Goal: Task Accomplishment & Management: Use online tool/utility

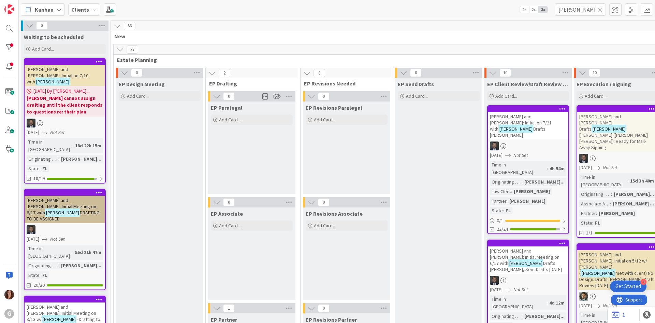
click at [73, 11] on b "Clients" at bounding box center [80, 9] width 18 height 7
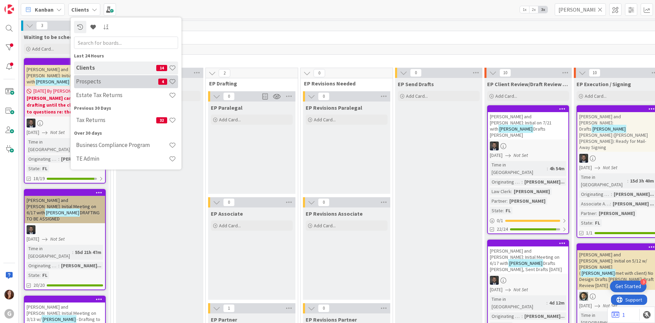
click at [82, 81] on h4 "Prospects" at bounding box center [117, 81] width 82 height 7
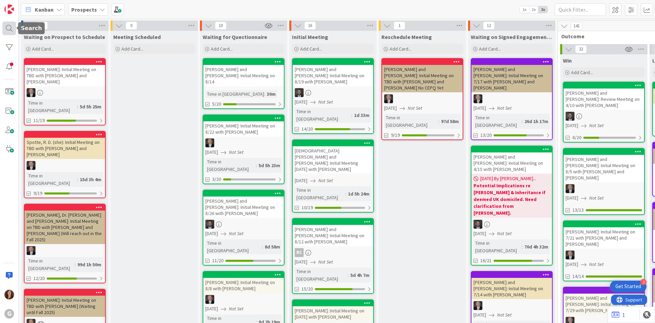
click at [7, 25] on div at bounding box center [9, 29] width 14 height 14
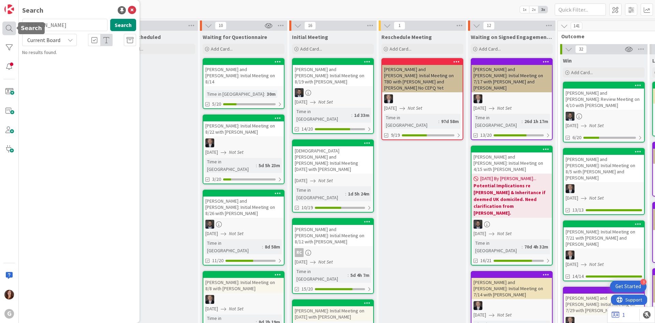
drag, startPoint x: 53, startPoint y: 23, endPoint x: 9, endPoint y: 27, distance: 43.9
click at [9, 27] on div "G Search [PERSON_NAME] Search Current Board No results found." at bounding box center [9, 161] width 19 height 323
type input "[PERSON_NAME]"
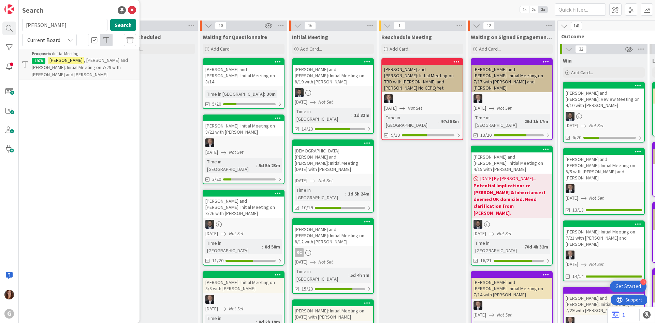
click at [58, 67] on span ", [PERSON_NAME] and [PERSON_NAME]: Initial Meeting on 7/29 with [PERSON_NAME] a…" at bounding box center [80, 67] width 96 height 20
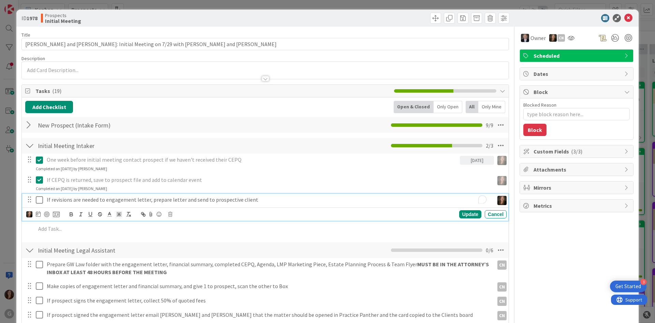
click at [93, 201] on p "If revisions are needed to engagement letter, prepare letter and send to prospe…" at bounding box center [269, 200] width 445 height 8
click at [169, 215] on icon at bounding box center [170, 214] width 4 height 5
click at [187, 244] on div "Delete" at bounding box center [187, 243] width 25 height 12
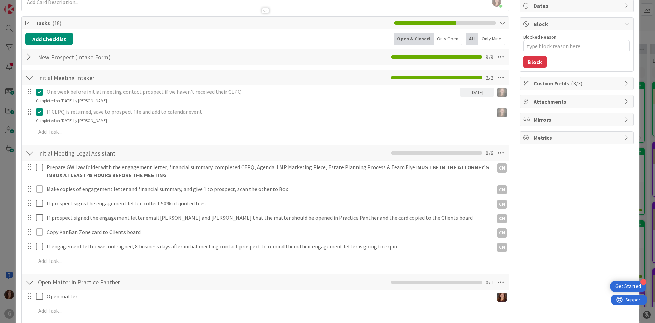
scroll to position [102, 0]
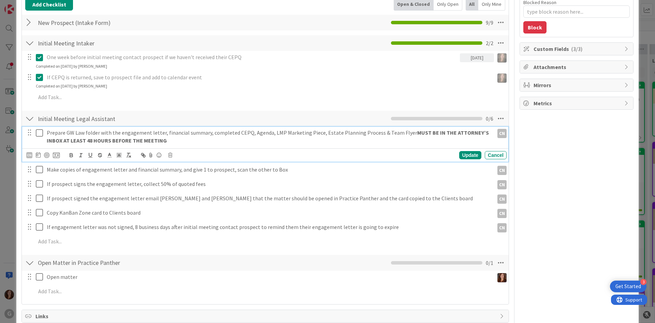
click at [39, 134] on icon at bounding box center [41, 133] width 10 height 8
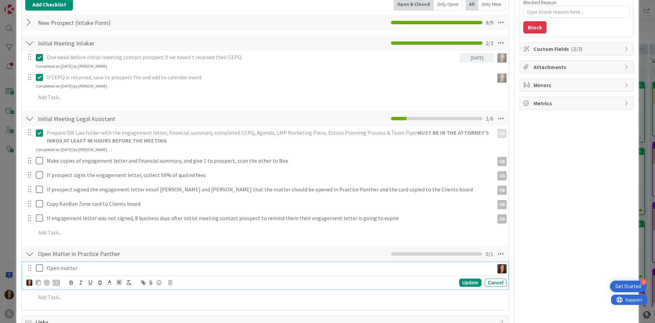
click at [39, 269] on icon at bounding box center [41, 268] width 10 height 8
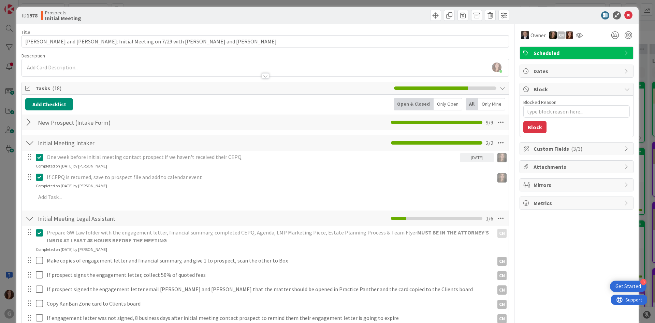
scroll to position [0, 0]
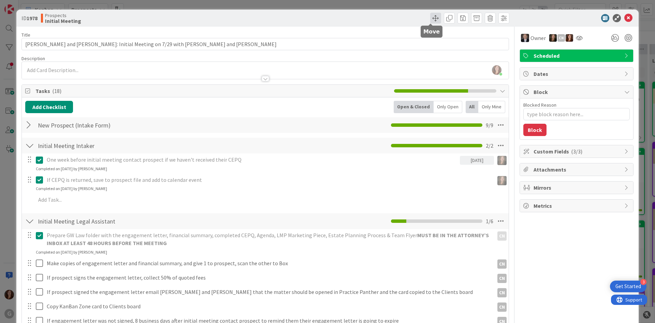
click at [431, 18] on span at bounding box center [435, 18] width 11 height 11
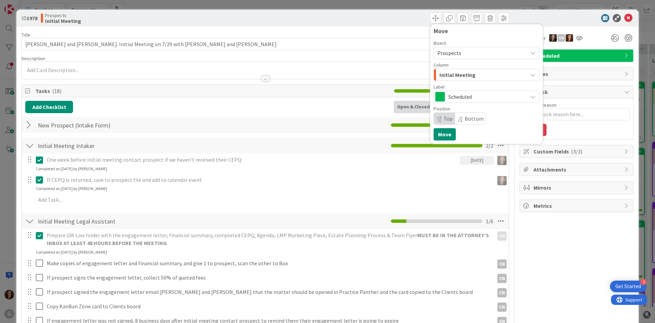
click at [457, 71] on span "Initial Meeting" at bounding box center [458, 74] width 36 height 9
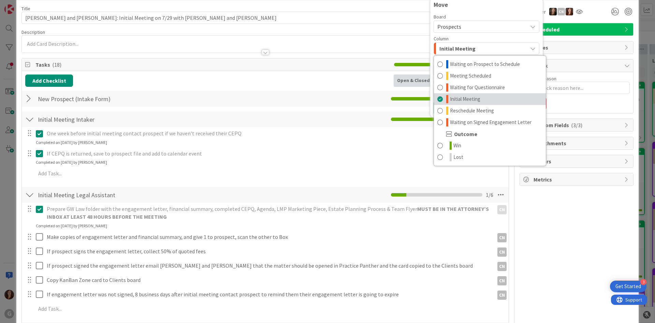
scroll to position [34, 0]
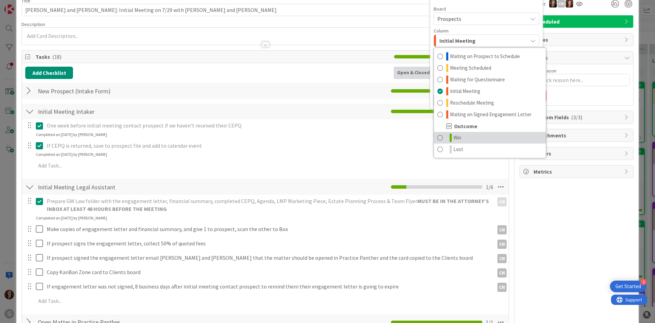
click at [438, 136] on span at bounding box center [440, 137] width 5 height 8
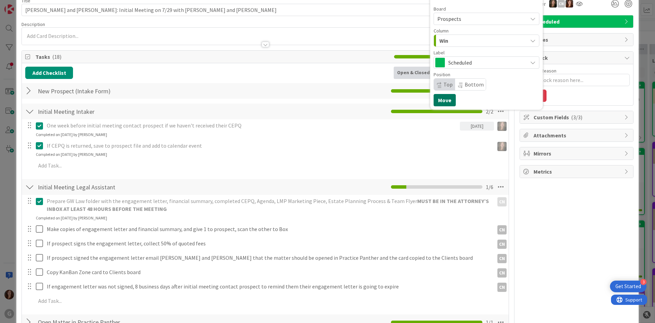
click at [440, 103] on button "Move" at bounding box center [445, 100] width 22 height 12
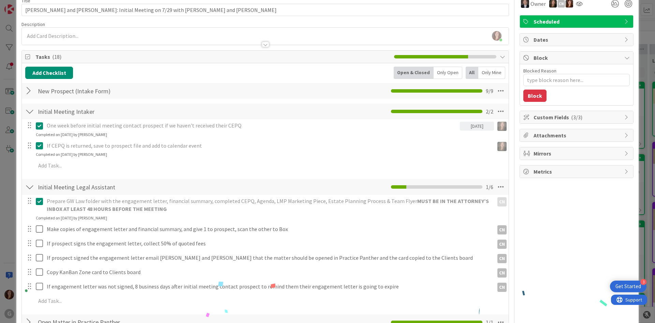
scroll to position [0, 0]
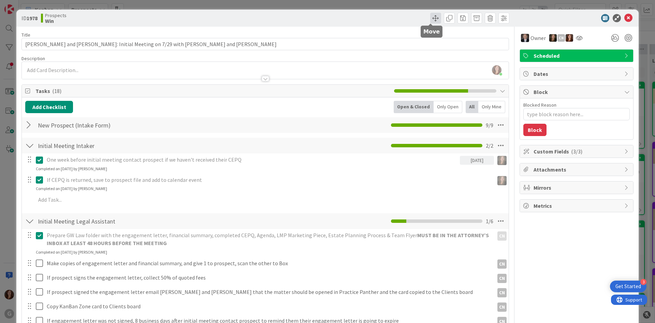
click at [433, 20] on span at bounding box center [435, 18] width 11 height 11
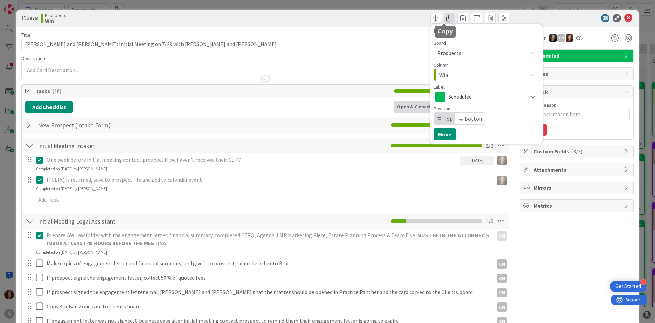
click at [446, 19] on span at bounding box center [449, 18] width 11 height 11
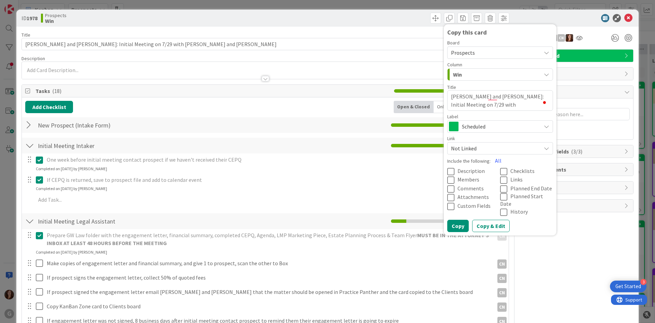
click at [473, 51] on span "Prospects" at bounding box center [494, 53] width 87 height 10
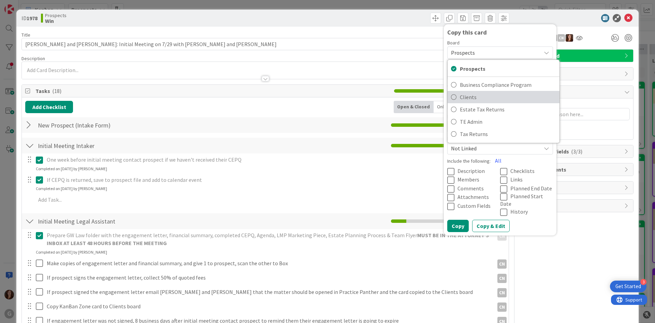
click at [467, 96] on span "Clients" at bounding box center [508, 97] width 96 height 10
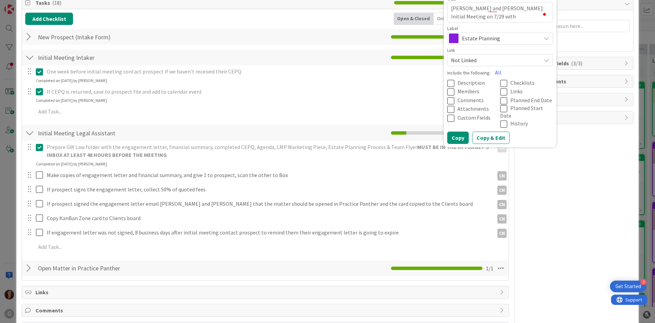
scroll to position [102, 0]
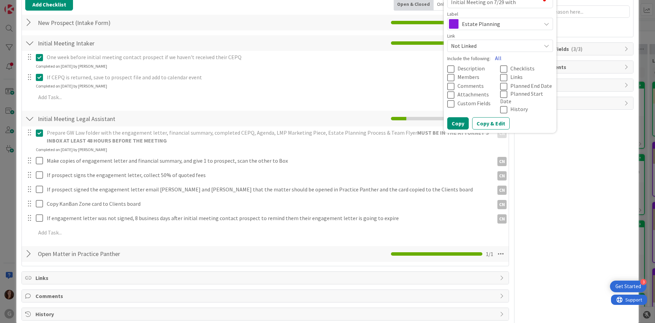
click at [493, 56] on button "All" at bounding box center [498, 58] width 15 height 12
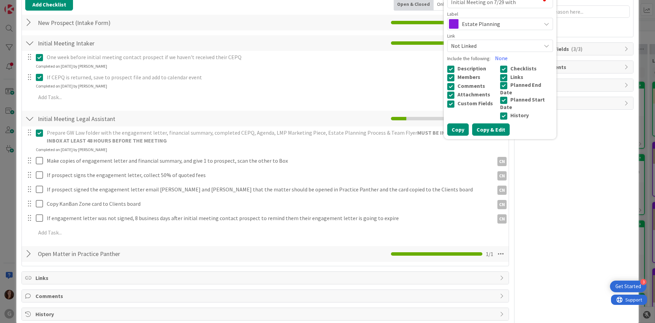
click at [485, 124] on button "Copy & Edit" at bounding box center [491, 129] width 38 height 12
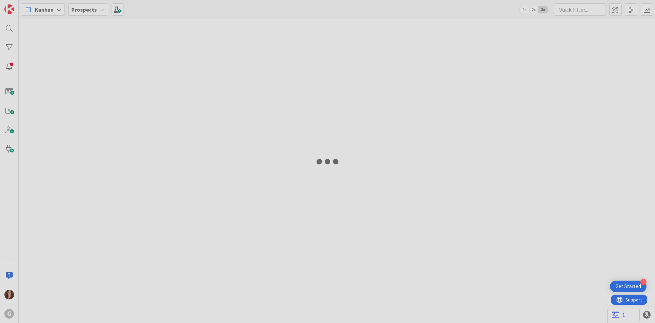
type textarea "x"
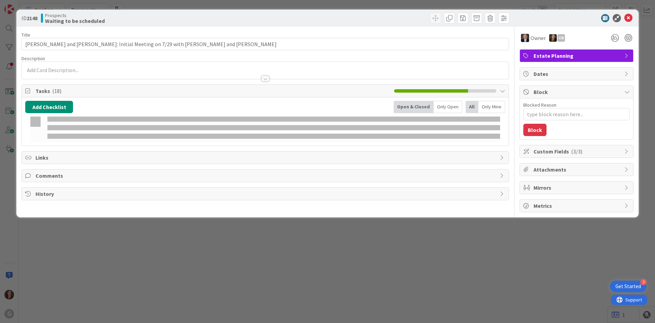
type input "[PERSON_NAME]"
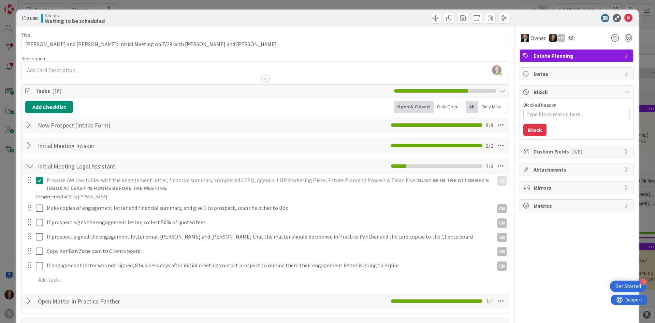
click at [554, 153] on span "Custom Fields ( 3/8 )" at bounding box center [577, 151] width 87 height 8
type textarea "x"
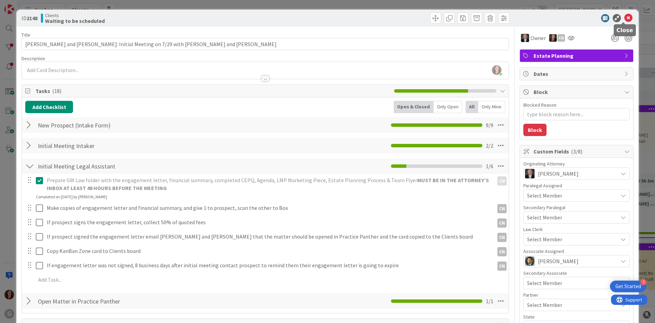
click at [626, 18] on icon at bounding box center [629, 18] width 8 height 8
